Goal: Contribute content: Contribute content

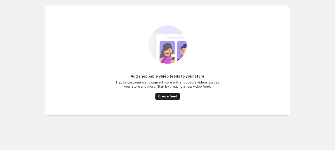
click at [172, 98] on span "Create feed" at bounding box center [167, 97] width 19 height 4
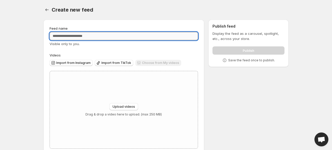
click at [83, 37] on input "Feed name" at bounding box center [124, 36] width 149 height 8
type input "**********"
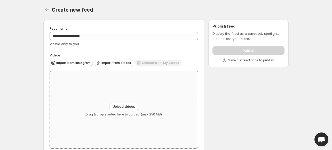
click at [111, 93] on div "Upload videos Drag & drop a video here to upload. (max 250 MB)" at bounding box center [124, 109] width 148 height 77
type input "**********"
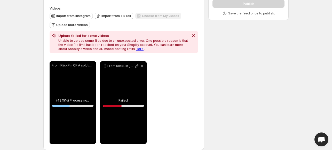
scroll to position [48, 0]
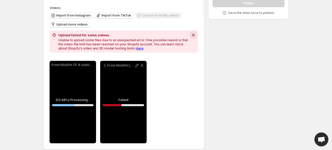
click at [195, 35] on icon "Dismiss notification" at bounding box center [193, 35] width 5 height 5
click at [142, 66] on icon at bounding box center [142, 65] width 3 height 3
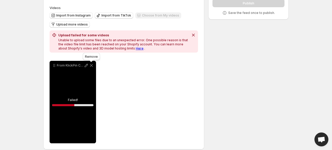
click at [92, 65] on icon at bounding box center [91, 65] width 3 height 3
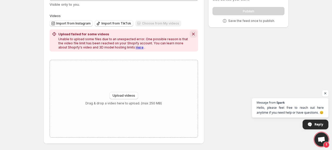
click at [193, 33] on icon "Dismiss notification" at bounding box center [193, 34] width 5 height 5
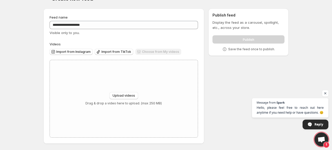
scroll to position [11, 0]
click at [86, 52] on span "Import from Instagram" at bounding box center [73, 52] width 34 height 4
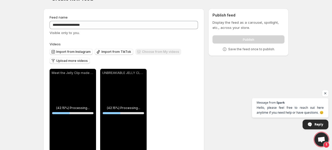
scroll to position [25, 0]
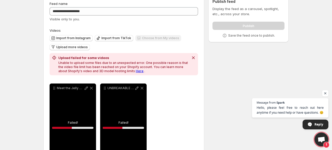
click at [136, 71] on link "Here" at bounding box center [140, 71] width 8 height 4
click at [193, 59] on icon "Dismiss notification" at bounding box center [193, 57] width 5 height 5
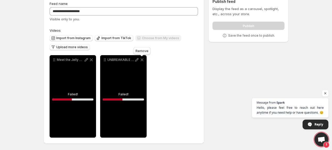
click at [143, 60] on icon at bounding box center [141, 59] width 5 height 5
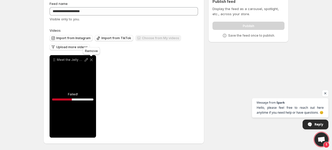
click at [92, 59] on icon at bounding box center [91, 60] width 3 height 3
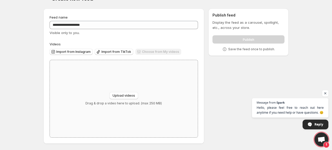
scroll to position [0, 0]
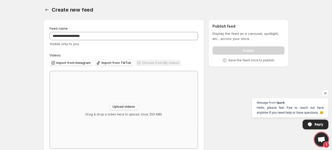
click at [127, 109] on button "Upload videos" at bounding box center [124, 106] width 29 height 7
click at [123, 107] on span "Upload videos" at bounding box center [124, 107] width 22 height 4
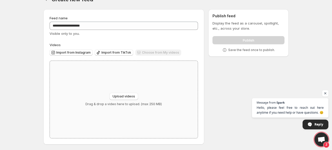
scroll to position [11, 0]
click at [123, 91] on div "Upload videos Drag & drop a video here to upload. (max 250 MB)" at bounding box center [124, 98] width 148 height 77
type input "**********"
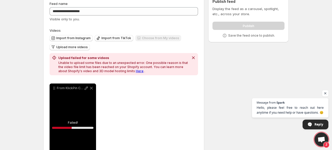
scroll to position [53, 0]
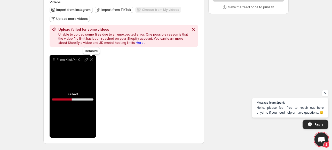
click at [91, 60] on icon at bounding box center [91, 60] width 3 height 3
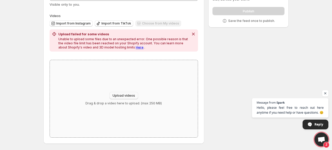
click at [125, 95] on span "Upload videos" at bounding box center [124, 96] width 22 height 4
type input "**********"
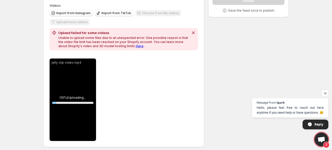
scroll to position [53, 0]
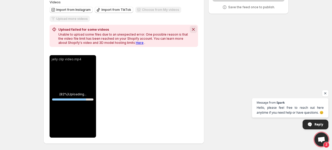
click at [194, 29] on icon "Dismiss notification" at bounding box center [193, 29] width 3 height 3
click at [194, 29] on icon "Dismiss notification" at bounding box center [193, 29] width 5 height 5
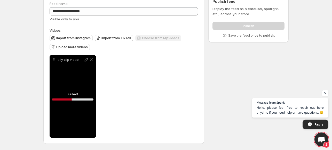
scroll to position [25, 0]
click at [90, 60] on icon at bounding box center [91, 59] width 5 height 5
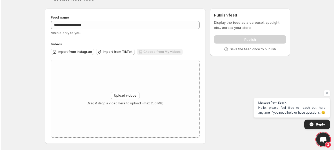
scroll to position [0, 0]
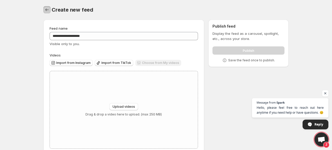
click at [47, 10] on icon "Settings" at bounding box center [46, 9] width 5 height 5
drag, startPoint x: 3, startPoint y: 73, endPoint x: 29, endPoint y: 96, distance: 34.8
click at [29, 96] on body "**********" at bounding box center [166, 75] width 332 height 150
